Goal: Task Accomplishment & Management: Use online tool/utility

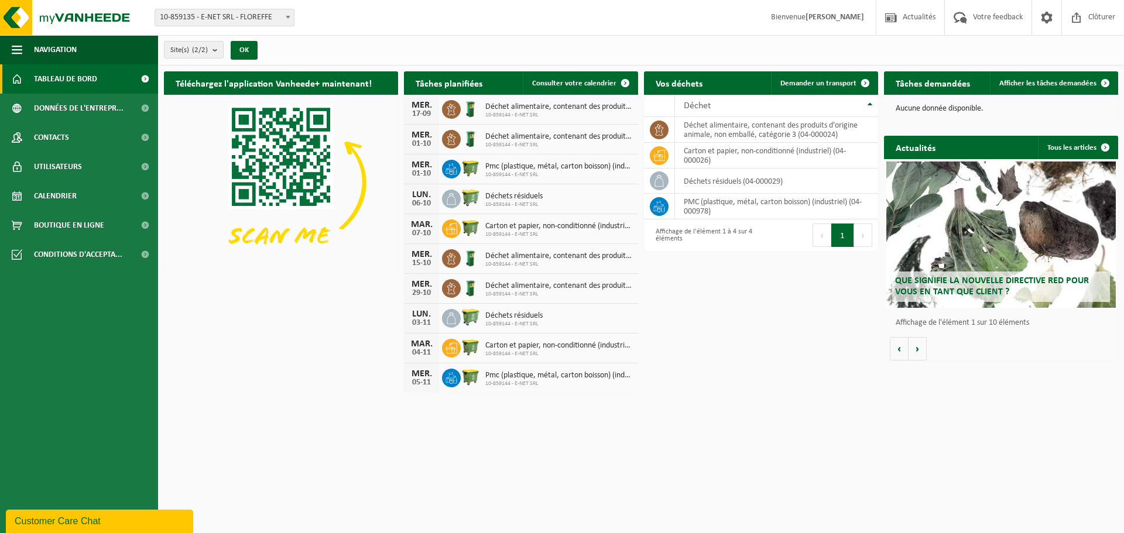
click at [500, 107] on span "Déchet alimentaire, contenant des produits d'origine animale, non emballé, caté…" at bounding box center [558, 106] width 147 height 9
click at [463, 108] on img at bounding box center [471, 108] width 20 height 20
click at [453, 109] on icon at bounding box center [451, 110] width 12 height 12
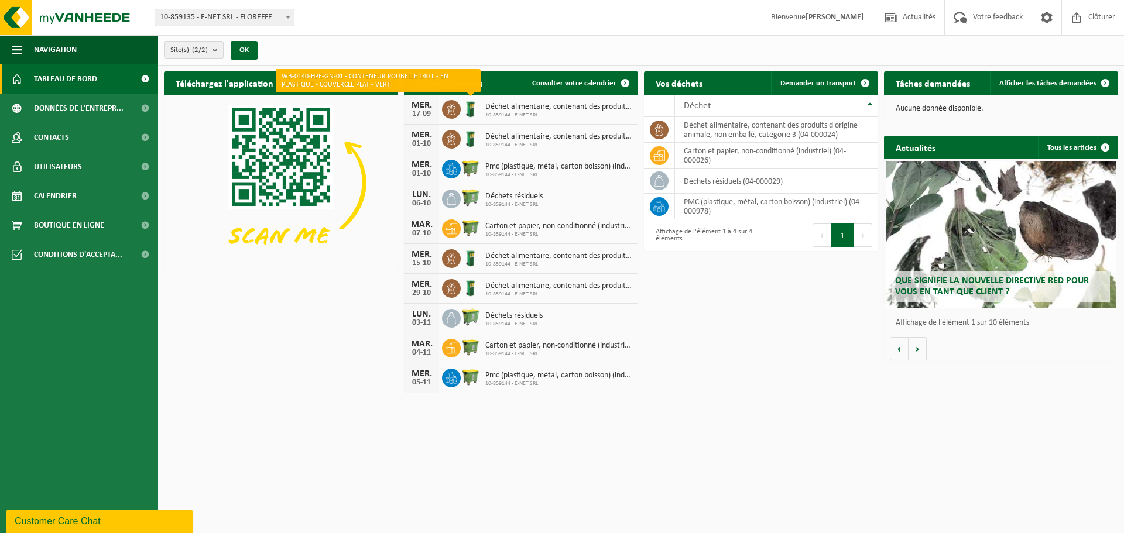
click at [473, 108] on img at bounding box center [471, 108] width 20 height 20
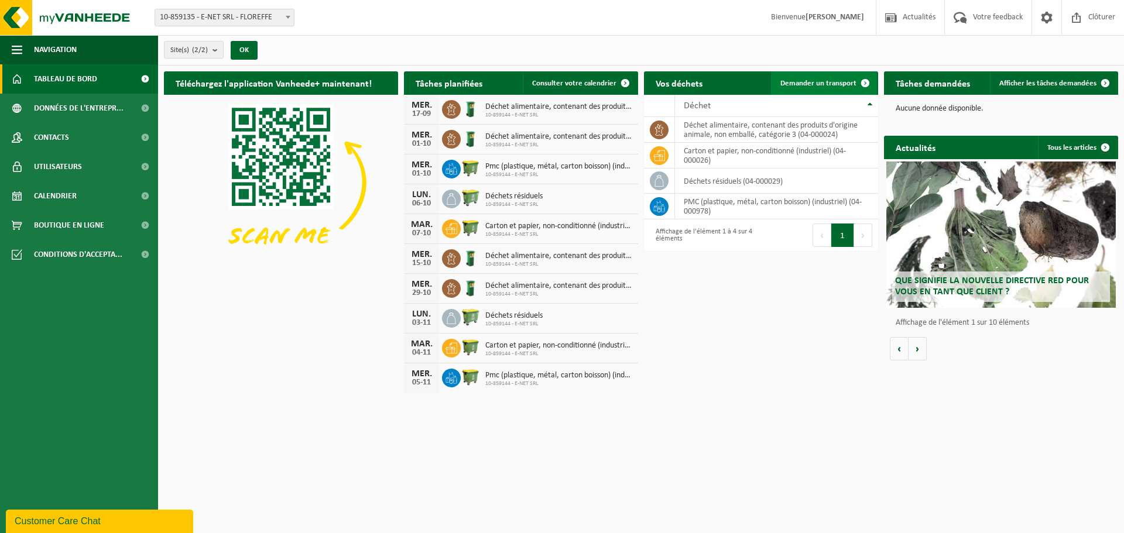
click at [817, 85] on span "Demander un transport" at bounding box center [818, 84] width 76 height 8
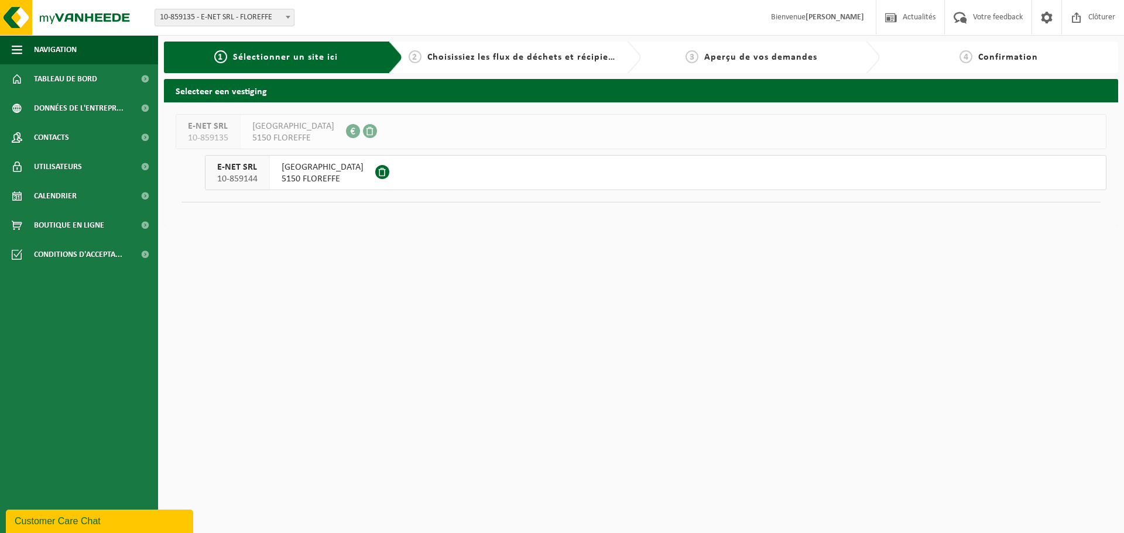
click at [364, 171] on span "RUE DE L'ANCIENNE VERRERIE 1" at bounding box center [323, 168] width 82 height 12
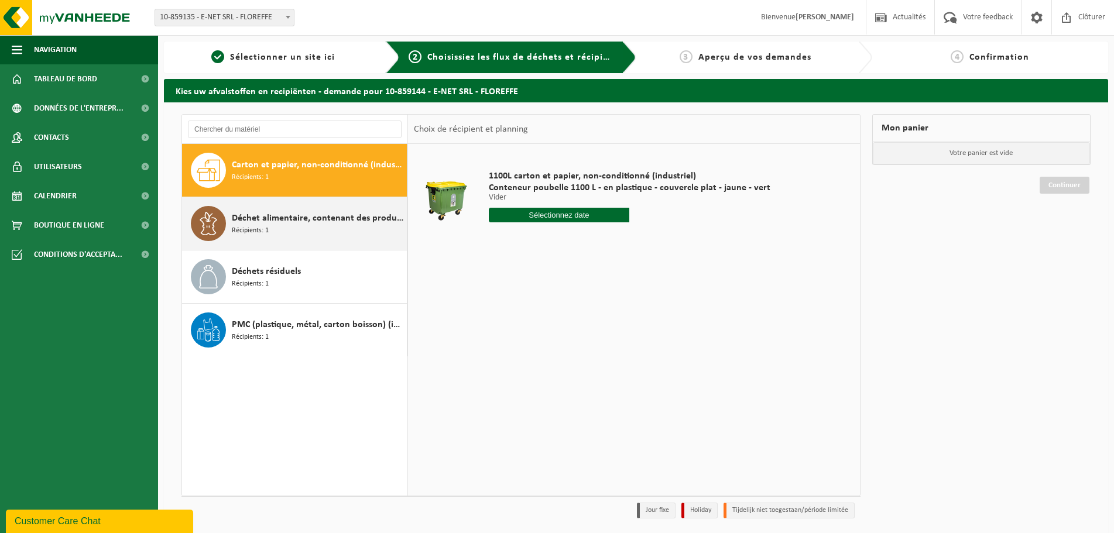
click at [283, 217] on span "Déchet alimentaire, contenant des produits d'origine animale, non emballé, caté…" at bounding box center [318, 218] width 172 height 14
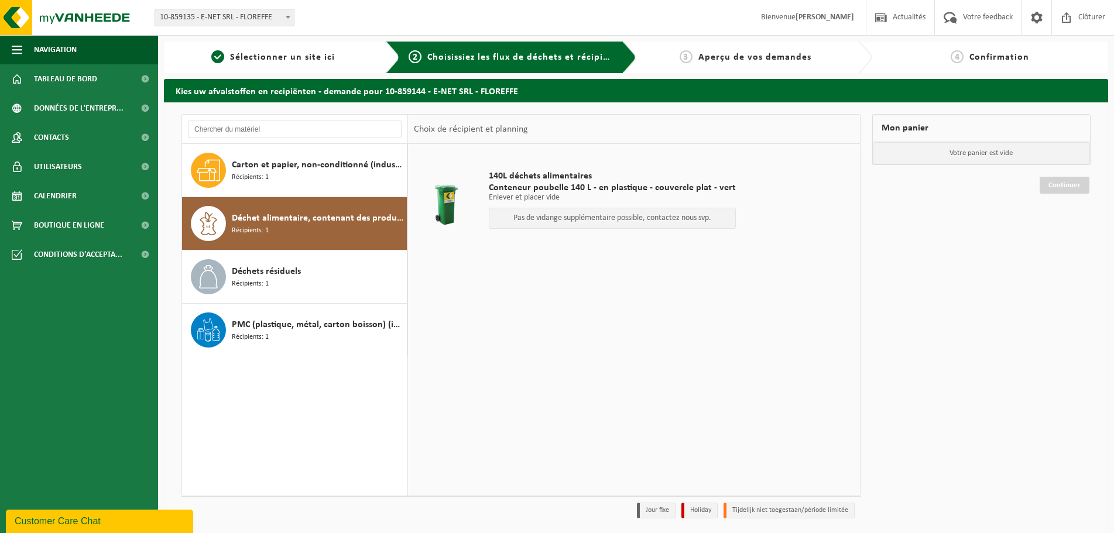
click at [607, 220] on p "Pas de vidange supplémentaire possible, contactez nous svp." at bounding box center [612, 218] width 234 height 8
click at [498, 194] on p "Enlever et placer vide" at bounding box center [612, 198] width 247 height 8
drag, startPoint x: 433, startPoint y: 202, endPoint x: 440, endPoint y: 200, distance: 7.2
click at [434, 202] on div at bounding box center [447, 202] width 60 height 47
click at [543, 162] on div "140L déchets alimentaires Conteneur poubelle 140 L - en plastique - couvercle p…" at bounding box center [612, 203] width 259 height 88
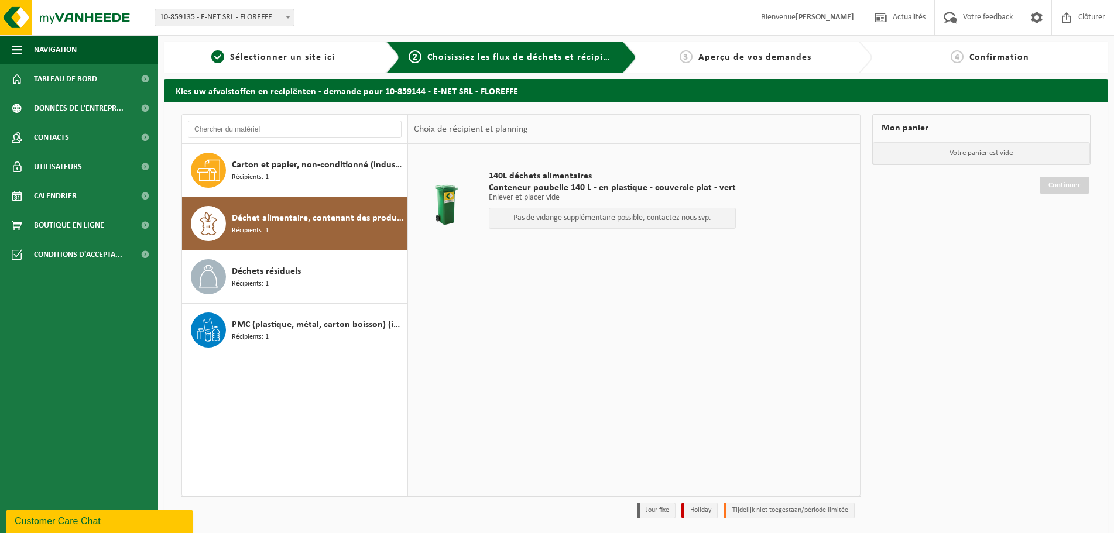
click at [557, 219] on p "Pas de vidange supplémentaire possible, contactez nous svp." at bounding box center [612, 218] width 234 height 8
click at [660, 215] on p "Pas de vidange supplémentaire possible, contactez nous svp." at bounding box center [612, 218] width 234 height 8
click at [579, 180] on span "140L déchets alimentaires" at bounding box center [612, 176] width 247 height 12
click at [530, 190] on span "Conteneur poubelle 140 L - en plastique - couvercle plat - vert" at bounding box center [612, 188] width 247 height 12
drag, startPoint x: 521, startPoint y: 199, endPoint x: 502, endPoint y: 201, distance: 19.4
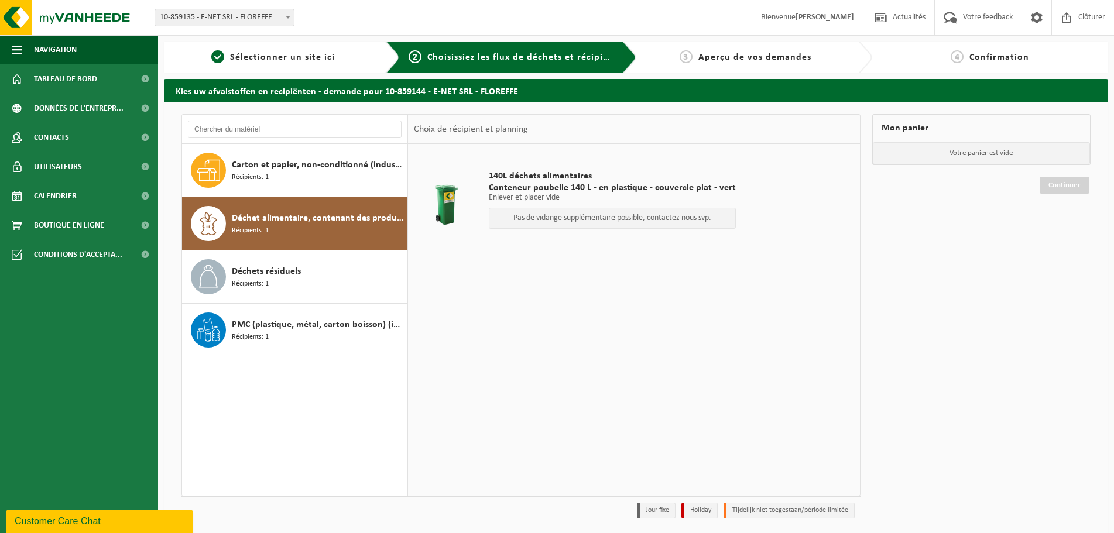
click at [516, 200] on p "Enlever et placer vide" at bounding box center [612, 198] width 247 height 8
drag, startPoint x: 502, startPoint y: 201, endPoint x: 534, endPoint y: 200, distance: 32.2
click at [506, 201] on p "Enlever et placer vide" at bounding box center [612, 198] width 247 height 8
click at [537, 200] on p "Enlever et placer vide" at bounding box center [612, 198] width 247 height 8
click at [552, 221] on p "Pas de vidange supplémentaire possible, contactez nous svp." at bounding box center [612, 218] width 234 height 8
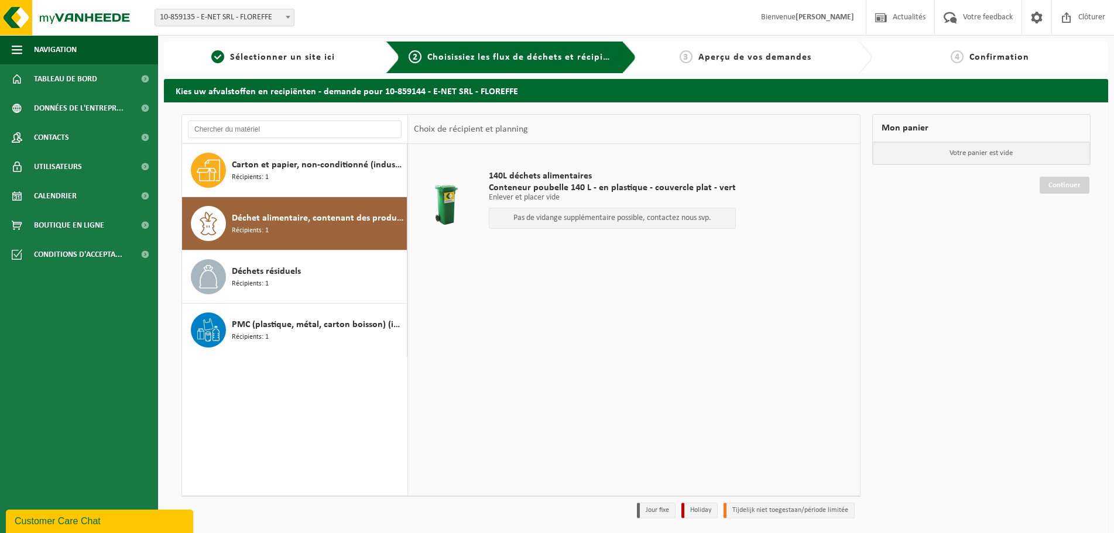
click at [664, 262] on table "140L déchets alimentaires Conteneur poubelle 140 L - en plastique - couvercle p…" at bounding box center [634, 205] width 452 height 123
